Goal: Task Accomplishment & Management: Complete application form

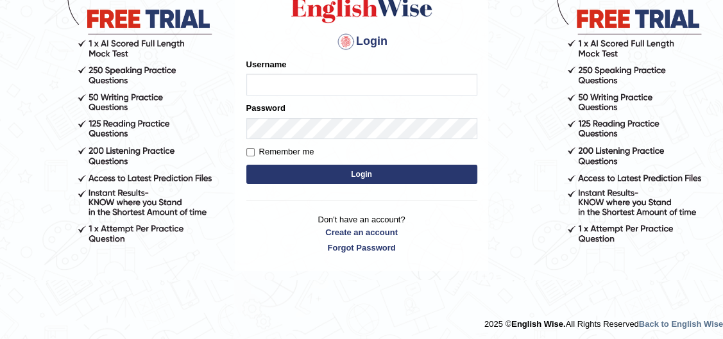
scroll to position [129, 0]
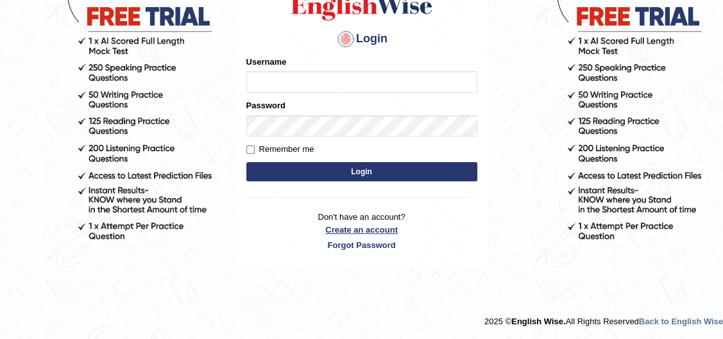
click at [347, 227] on link "Create an account" at bounding box center [361, 230] width 231 height 12
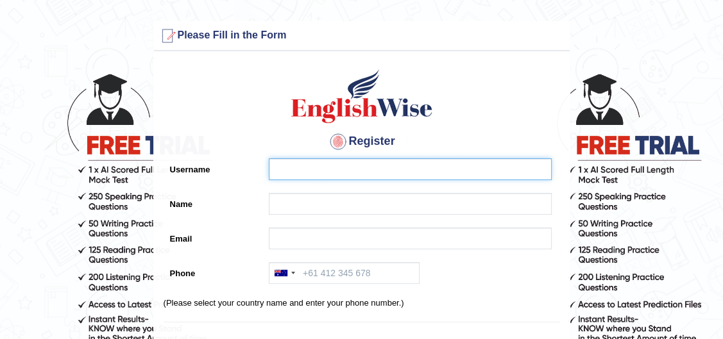
click at [284, 171] on input "Username" at bounding box center [410, 169] width 283 height 22
type input "ujjwal_"
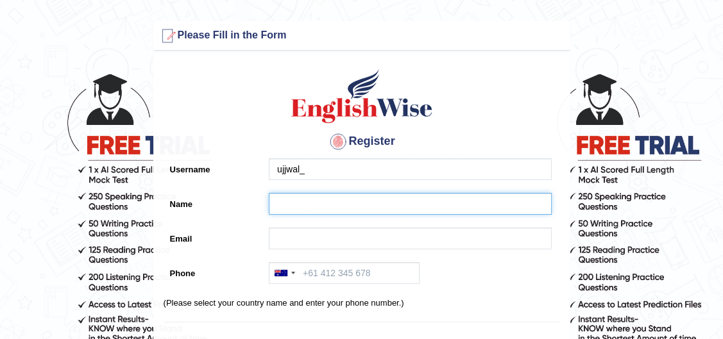
click at [380, 196] on input "Name" at bounding box center [410, 204] width 283 height 22
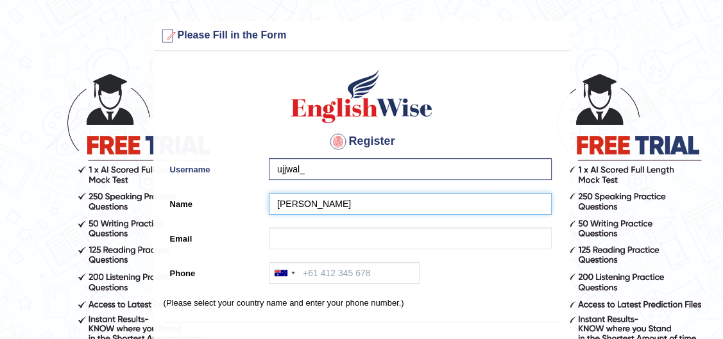
type input "[PERSON_NAME]"
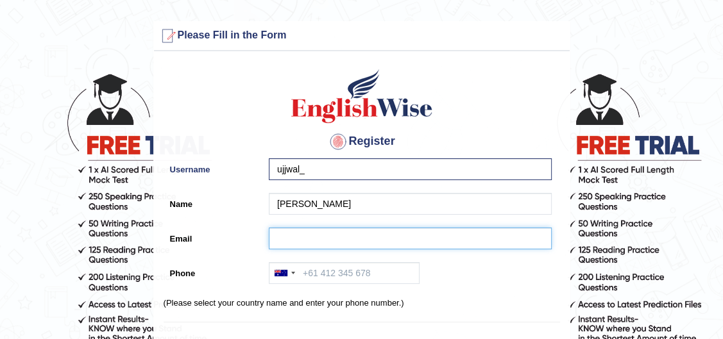
click at [364, 228] on input "Email" at bounding box center [410, 239] width 283 height 22
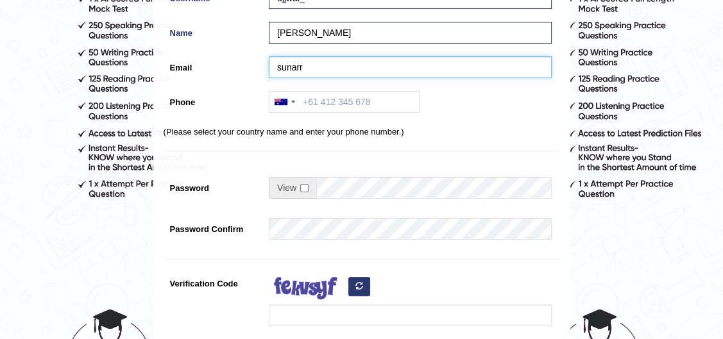
scroll to position [175, 0]
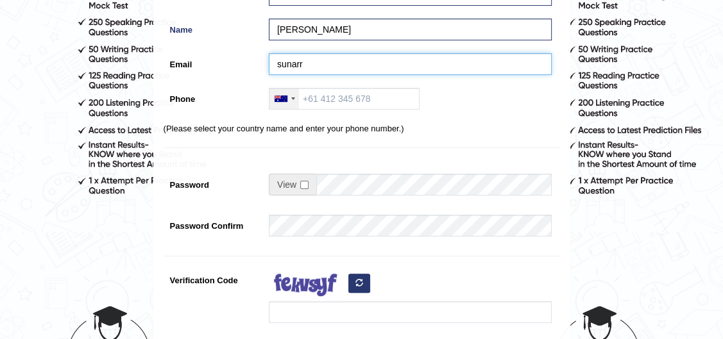
type input "sunarr"
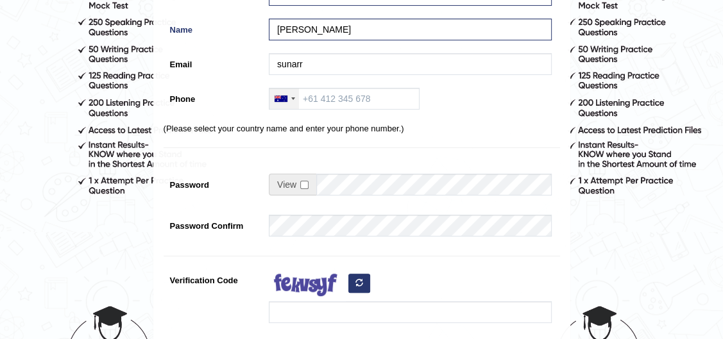
click at [296, 100] on div at bounding box center [285, 99] width 30 height 21
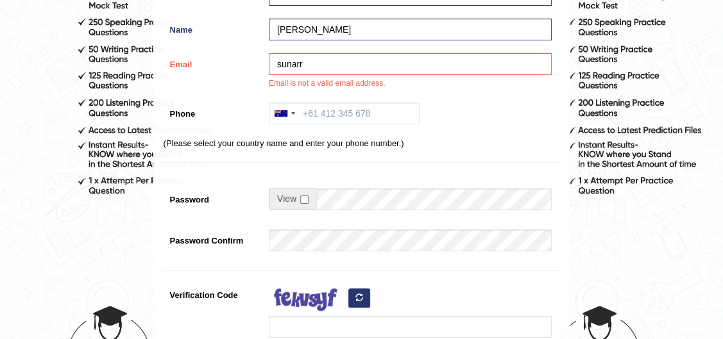
click at [290, 98] on div "Register Username ujjwal_ Name uzzwal Email sunarr Email is not a valid email a…" at bounding box center [362, 158] width 416 height 551
click at [290, 107] on div at bounding box center [285, 113] width 30 height 21
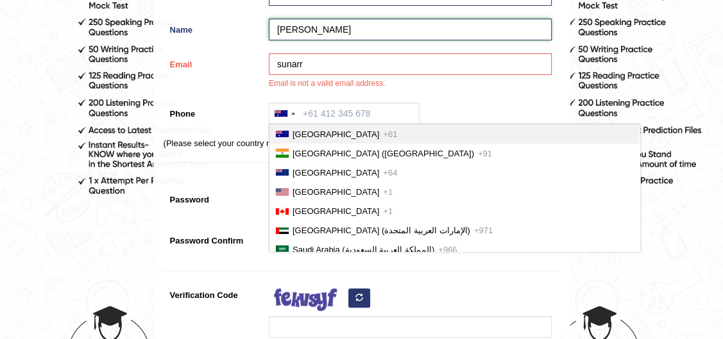
click at [331, 33] on input "uzzwal" at bounding box center [410, 30] width 283 height 22
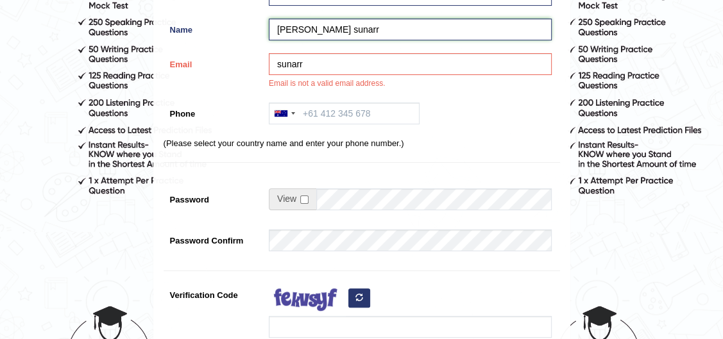
type input "uzzwal sunarr"
click at [321, 58] on input "sunarr" at bounding box center [410, 64] width 283 height 22
type input "s"
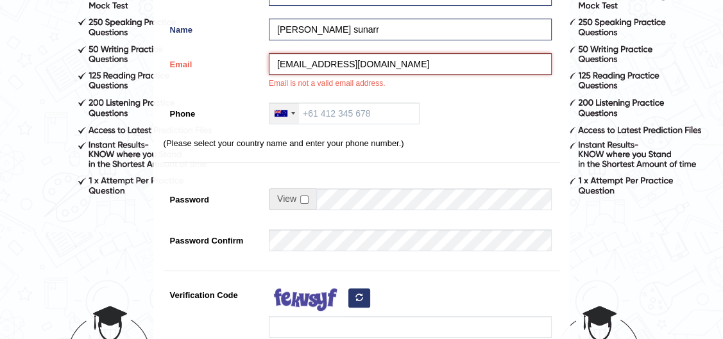
type input "ujjwalsunar8848@gmail.com"
click at [293, 113] on div at bounding box center [293, 113] width 4 height 3
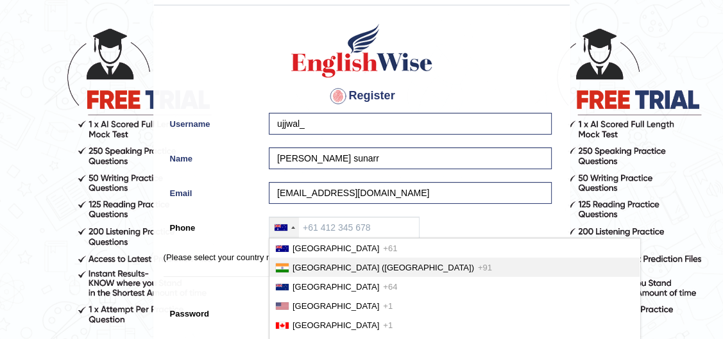
scroll to position [116, 0]
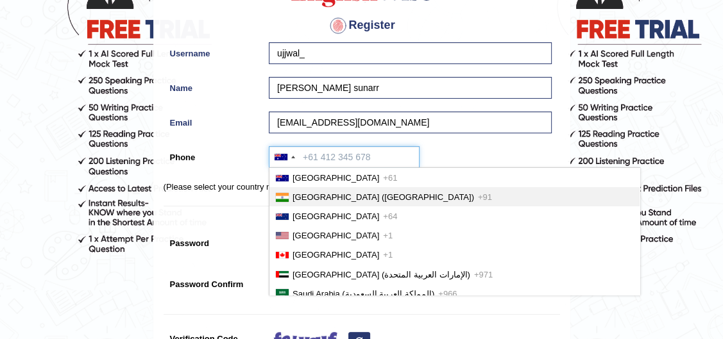
click at [308, 156] on input "Phone" at bounding box center [344, 157] width 151 height 22
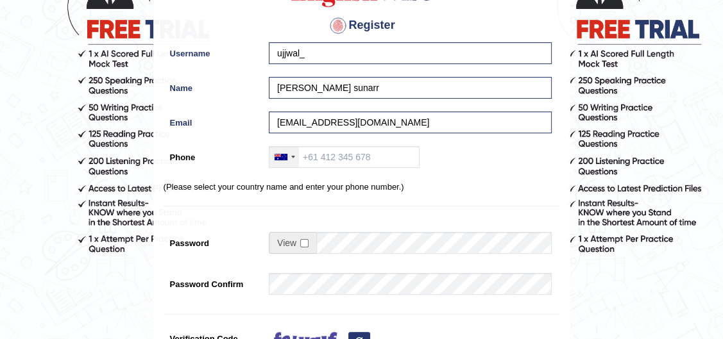
click at [282, 154] on div at bounding box center [281, 157] width 13 height 6
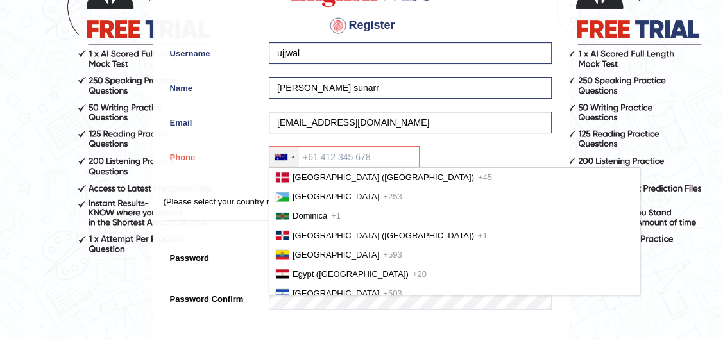
scroll to position [1360, 0]
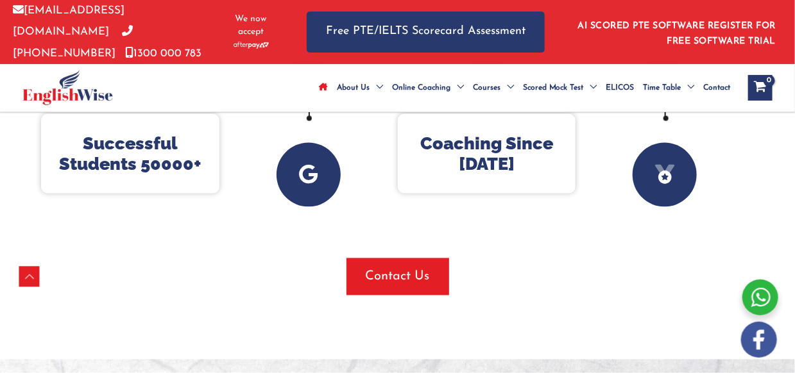
scroll to position [706, 0]
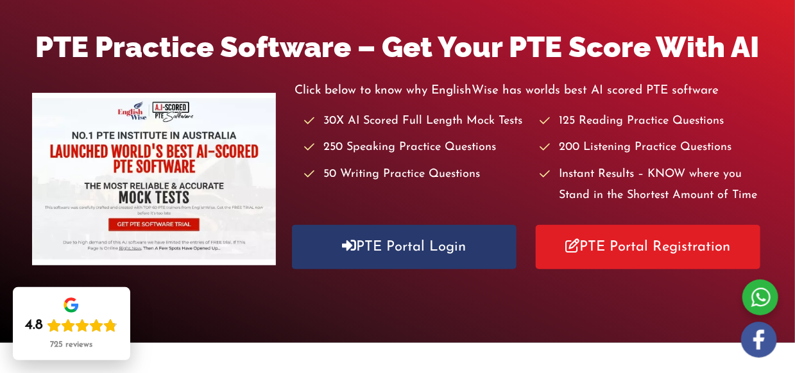
click at [39, 19] on div "PTE Practice Software – Get Your PTE Score With AI Click below to know why Engl…" at bounding box center [397, 153] width 795 height 381
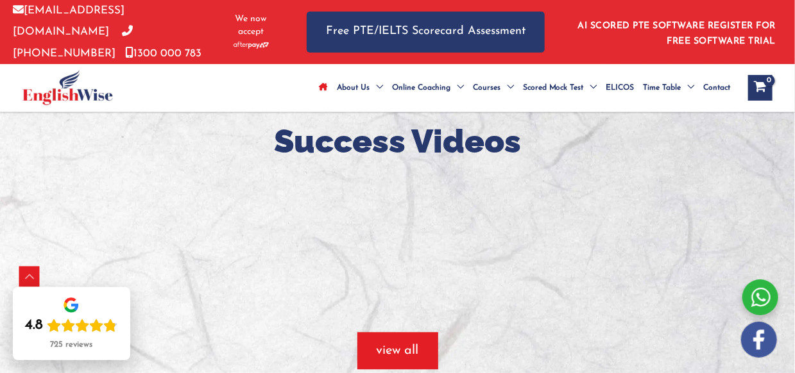
scroll to position [1199, 0]
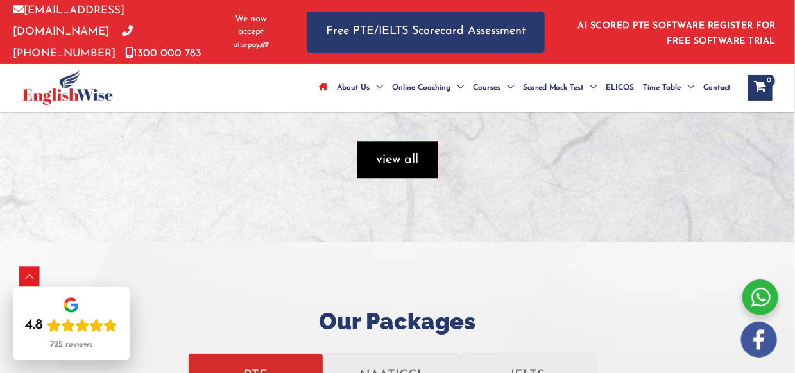
click at [398, 162] on span "view all" at bounding box center [398, 160] width 42 height 18
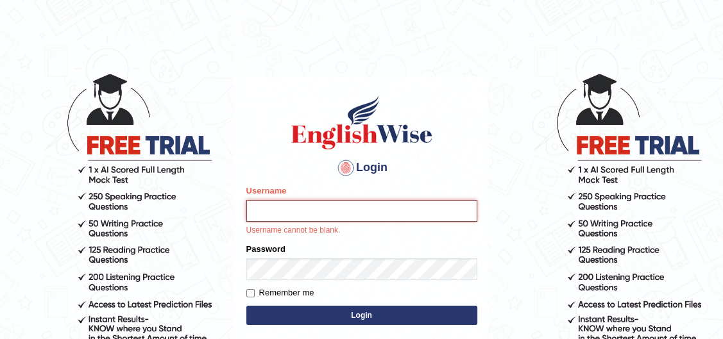
click at [277, 209] on input "Username" at bounding box center [361, 211] width 231 height 22
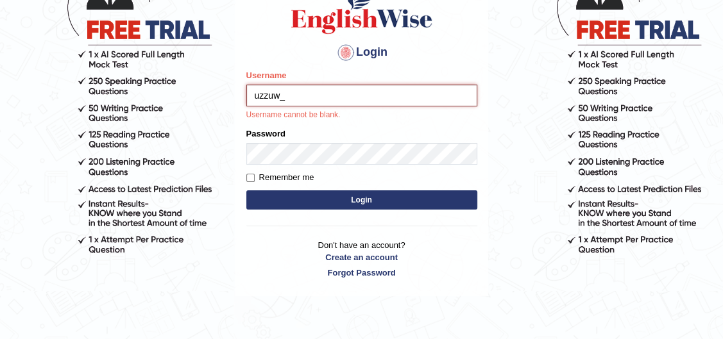
scroll to position [116, 0]
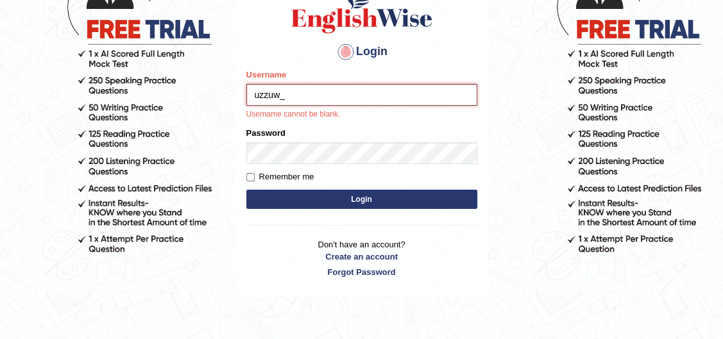
type input "uzzuw_"
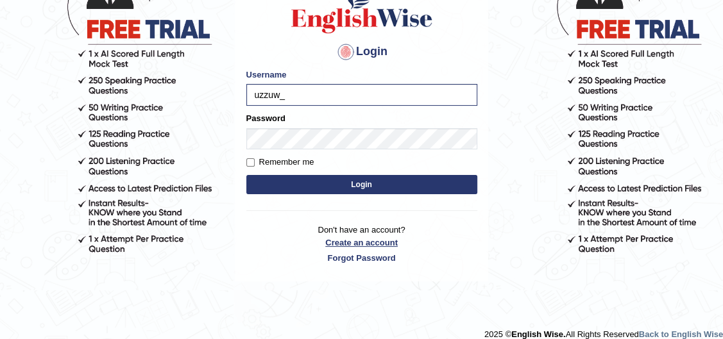
click at [344, 243] on link "Create an account" at bounding box center [361, 243] width 231 height 12
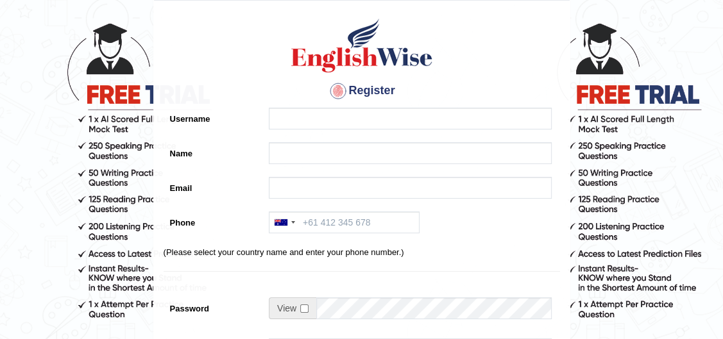
scroll to position [58, 0]
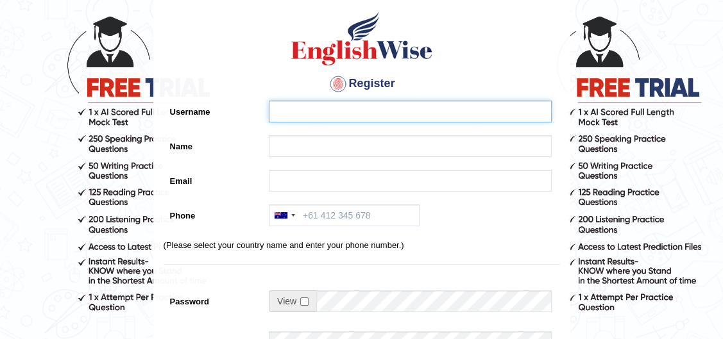
click at [330, 108] on input "Username" at bounding box center [410, 112] width 283 height 22
type input "uzzuw_"
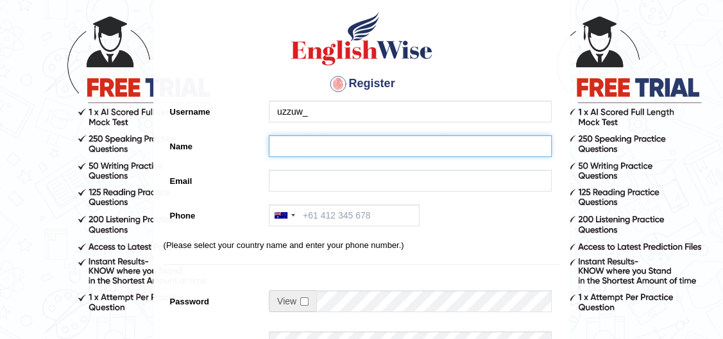
click at [320, 135] on input "Name" at bounding box center [410, 146] width 283 height 22
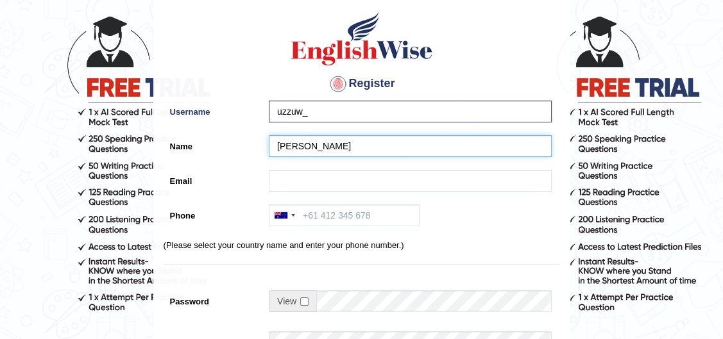
type input "[PERSON_NAME]"
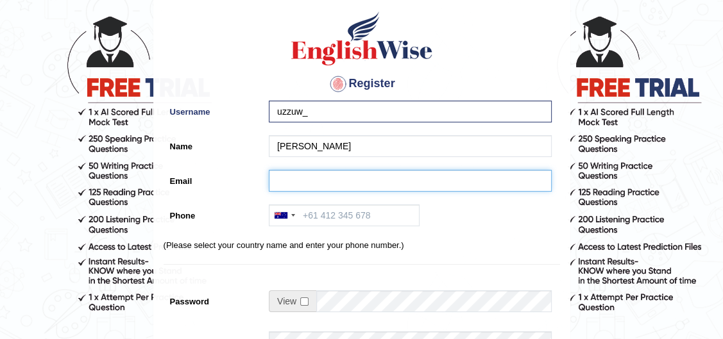
click at [307, 180] on input "Email" at bounding box center [410, 181] width 283 height 22
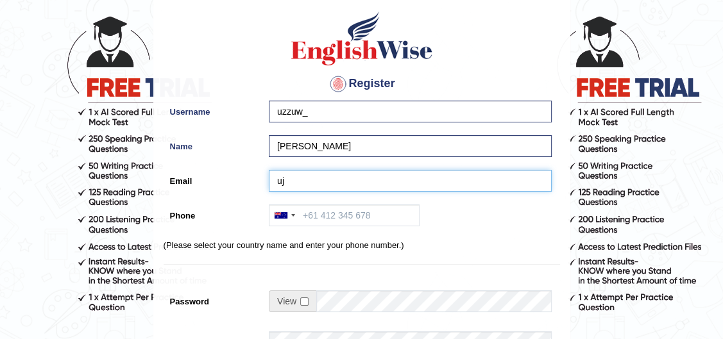
type input "u"
type input "[EMAIL_ADDRESS][DOMAIN_NAME]"
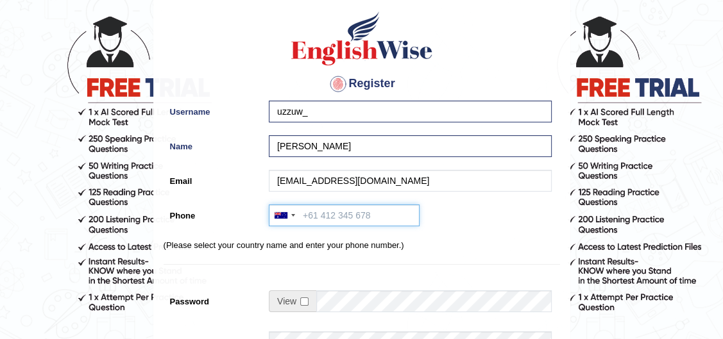
click at [309, 207] on input "Phone" at bounding box center [344, 216] width 151 height 22
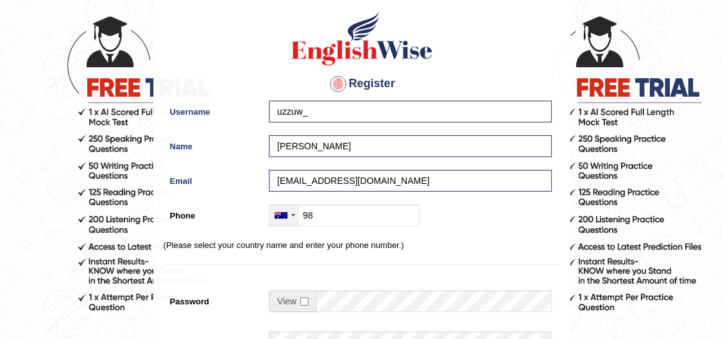
click at [276, 216] on div at bounding box center [281, 215] width 13 height 6
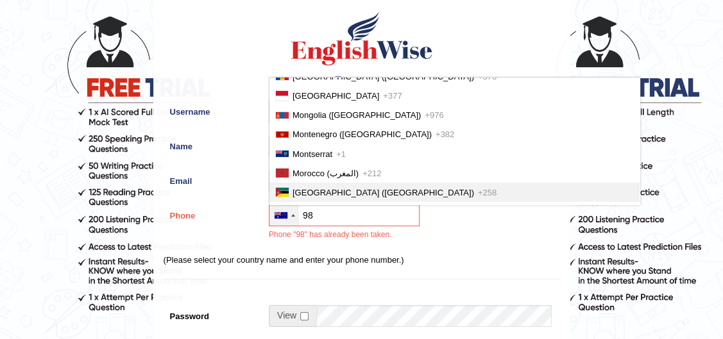
scroll to position [2916, 0]
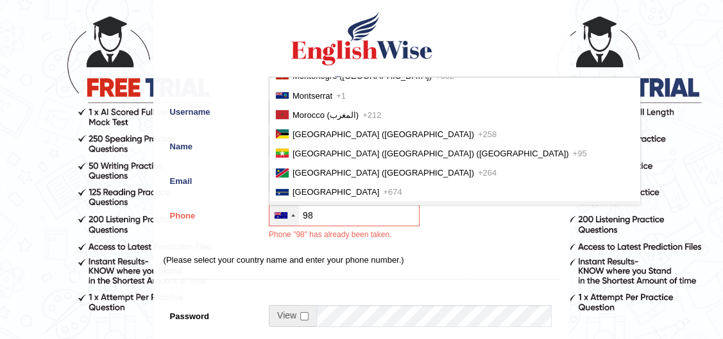
click at [291, 201] on li "[GEOGRAPHIC_DATA] ([GEOGRAPHIC_DATA]) +977" at bounding box center [455, 210] width 370 height 19
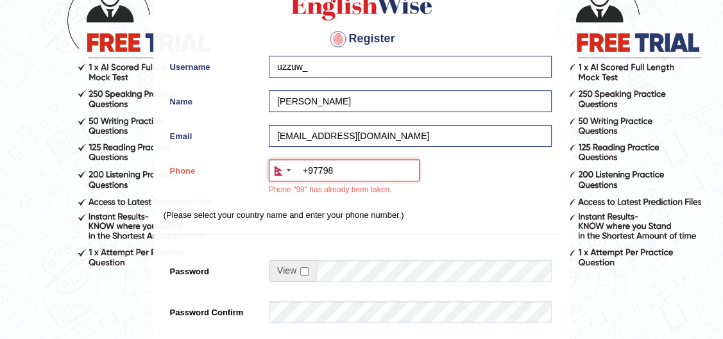
scroll to position [175, 0]
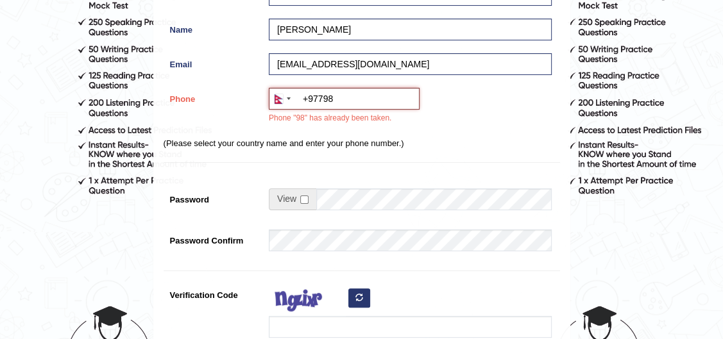
click at [341, 104] on input "+97798" at bounding box center [344, 99] width 151 height 22
type input "[PHONE_NUMBER]"
click at [304, 198] on input "checkbox" at bounding box center [304, 200] width 8 height 8
checkbox input "true"
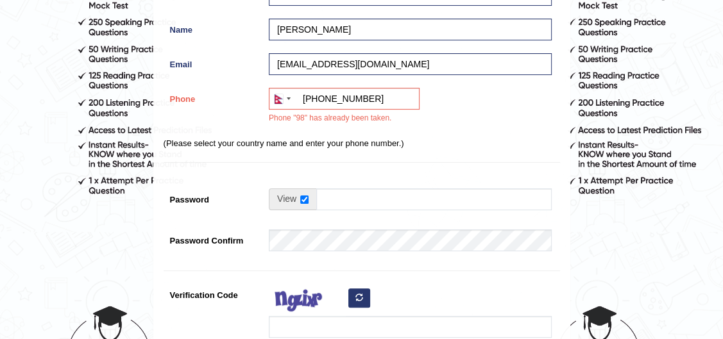
click at [334, 200] on td at bounding box center [410, 203] width 283 height 28
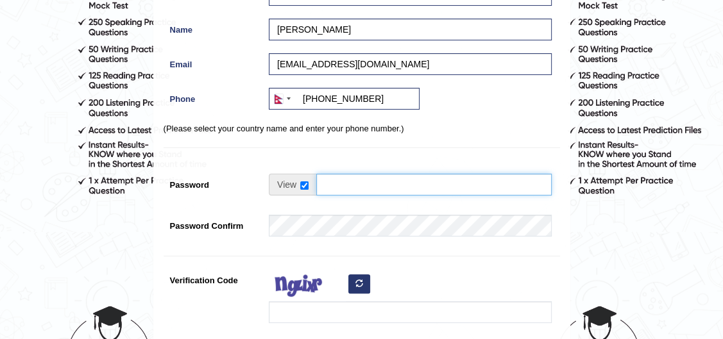
click at [345, 182] on input "Password" at bounding box center [433, 185] width 235 height 22
type input "@pokhara8848"
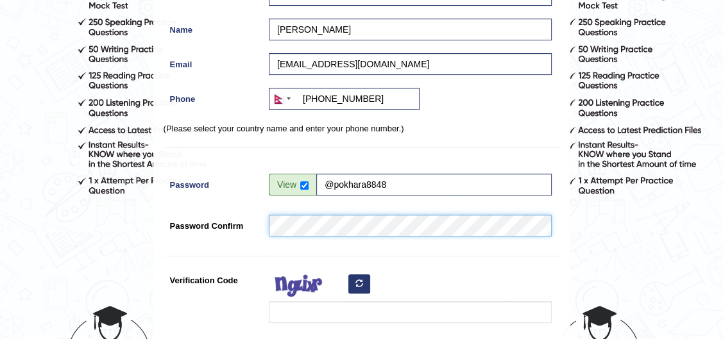
type input "[PHONE_NUMBER]"
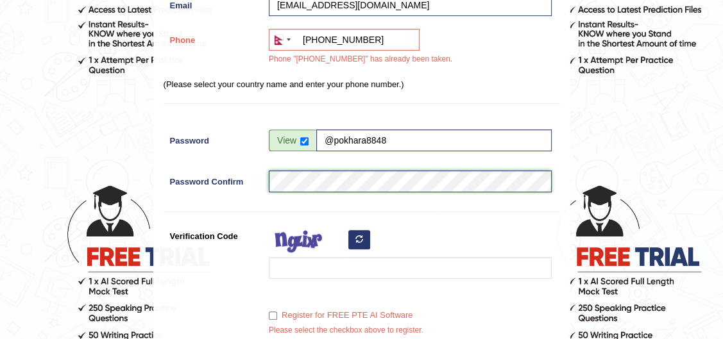
scroll to position [295, 0]
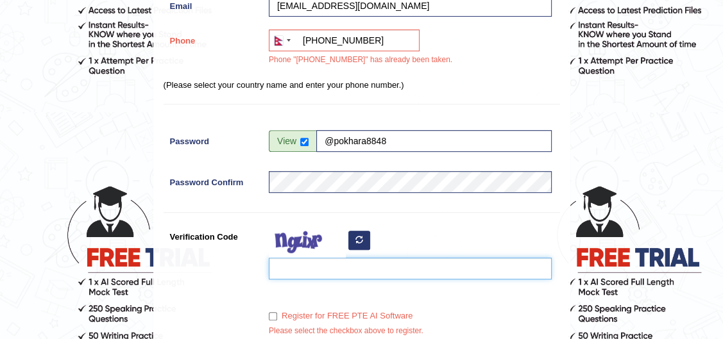
click at [314, 272] on input "Verification Code" at bounding box center [410, 269] width 283 height 22
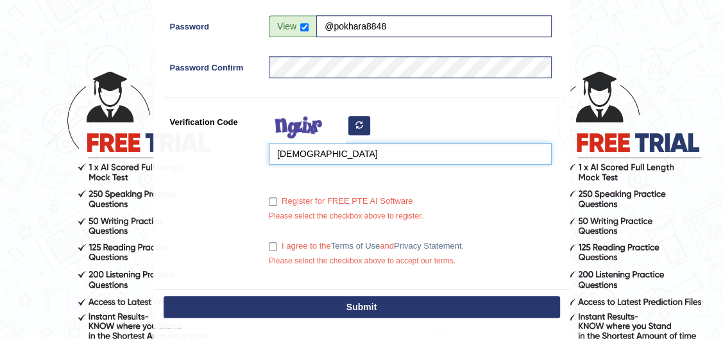
scroll to position [470, 0]
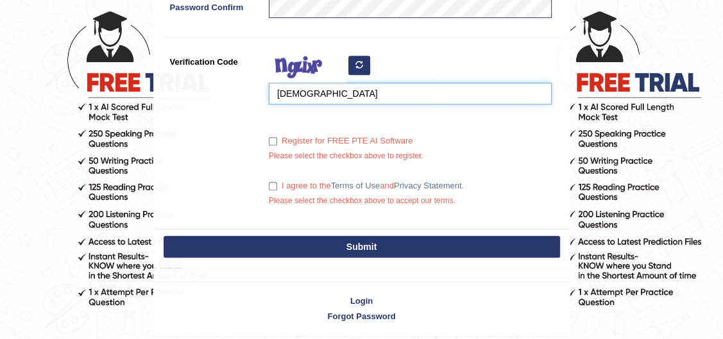
type input "[DEMOGRAPHIC_DATA]"
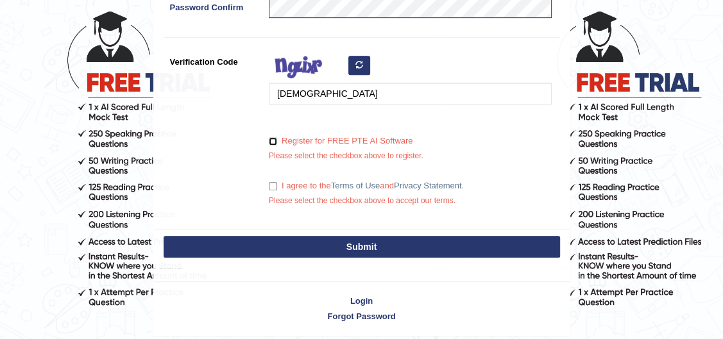
click at [274, 142] on input "Register for FREE PTE AI Software" at bounding box center [273, 141] width 8 height 8
checkbox input "false"
click at [275, 187] on input "I agree to the Terms of Use and Privacy Statement ." at bounding box center [273, 186] width 8 height 8
checkbox input "true"
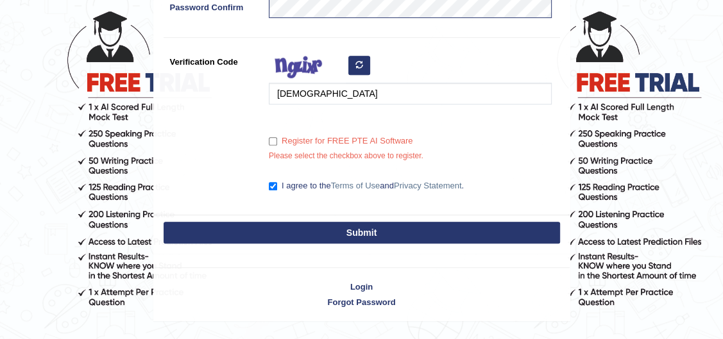
click at [289, 233] on button "Submit" at bounding box center [362, 233] width 397 height 22
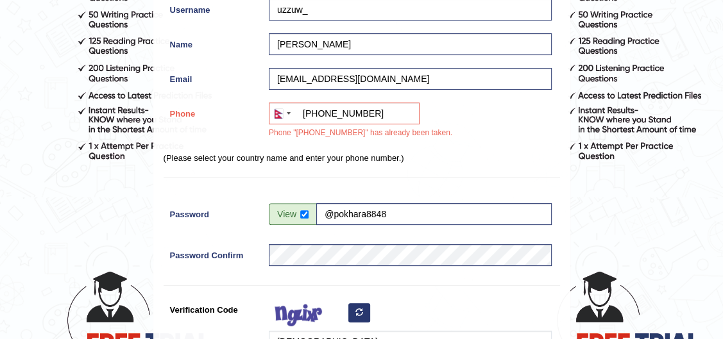
scroll to position [194, 0]
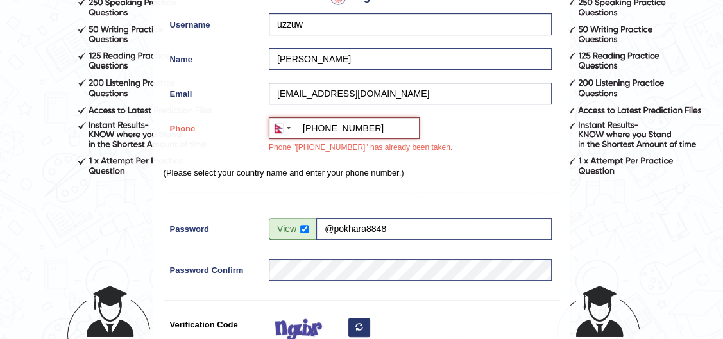
click at [388, 123] on input "[PHONE_NUMBER]" at bounding box center [344, 128] width 151 height 22
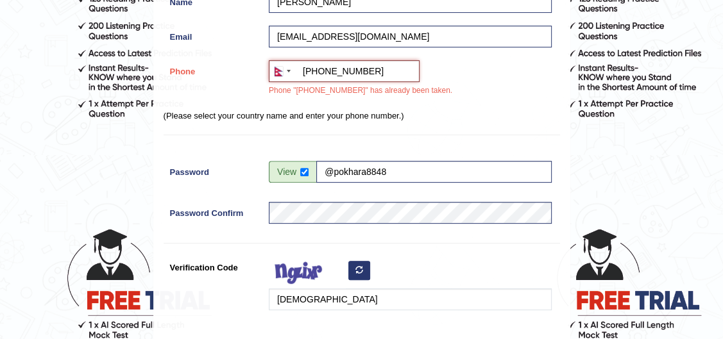
scroll to position [370, 0]
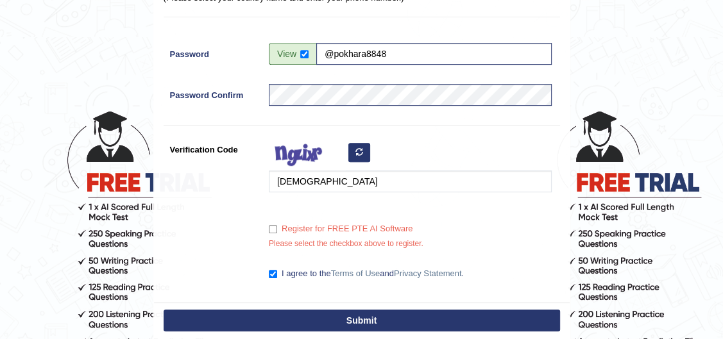
type input "[PHONE_NUMBER]"
click at [271, 226] on input "Register for FREE PTE AI Software" at bounding box center [273, 229] width 8 height 8
checkbox input "true"
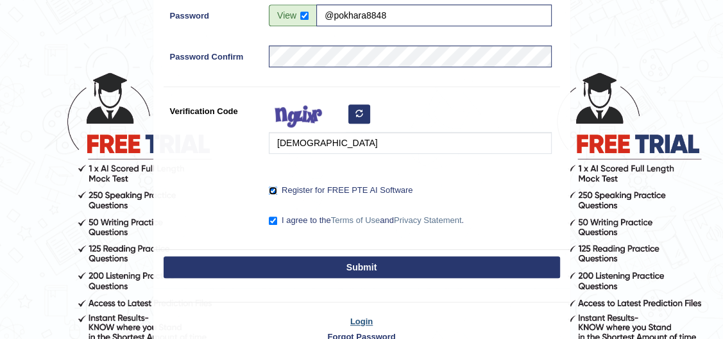
scroll to position [475, 0]
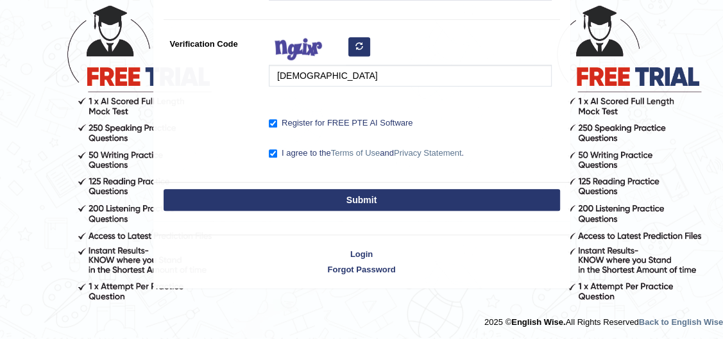
click at [302, 200] on button "Submit" at bounding box center [362, 200] width 397 height 22
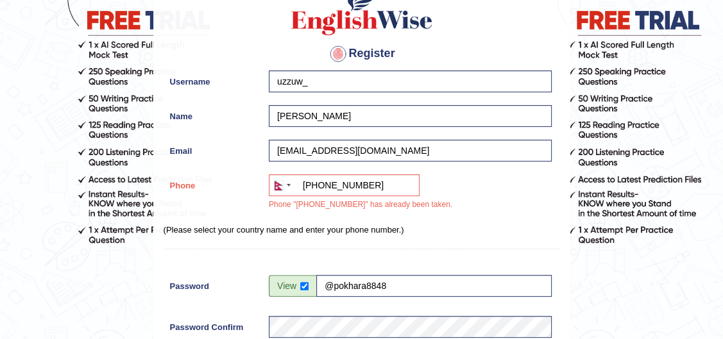
scroll to position [124, 0]
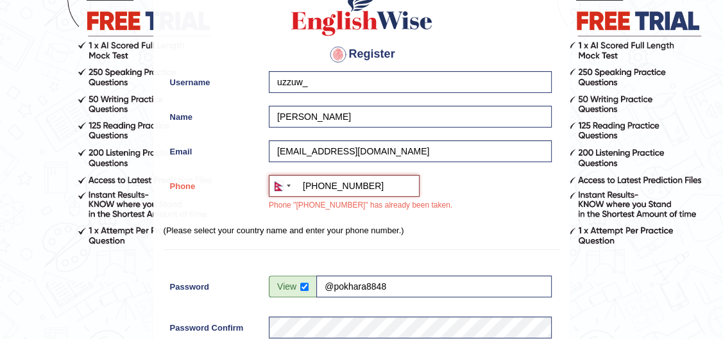
click at [396, 194] on input "[PHONE_NUMBER]" at bounding box center [344, 186] width 151 height 22
type input "[PHONE_NUMBER]"
